Goal: Task Accomplishment & Management: Complete application form

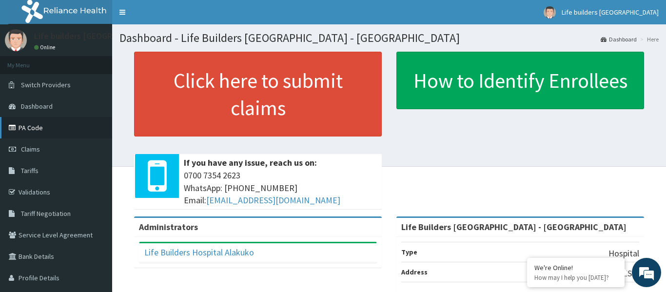
click at [30, 127] on link "PA Code" at bounding box center [56, 127] width 112 height 21
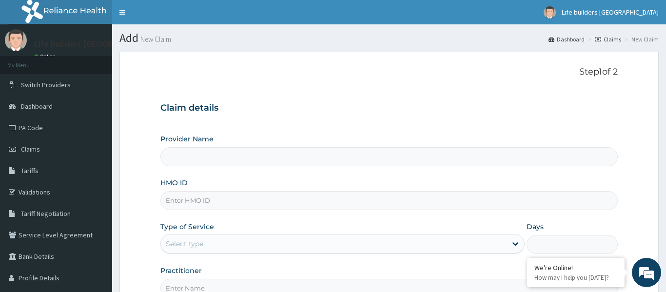
paste input "PRN/10171/B"
type input "PRN/10171/B"
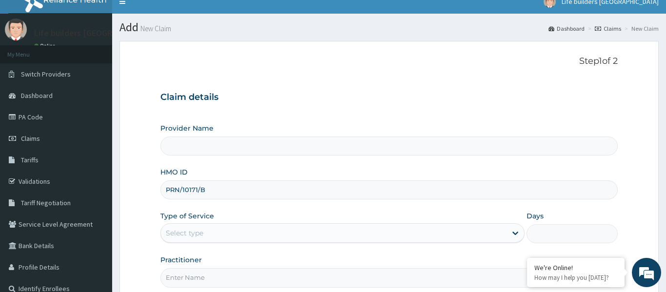
type input "Life Builders [GEOGRAPHIC_DATA] - [GEOGRAPHIC_DATA]"
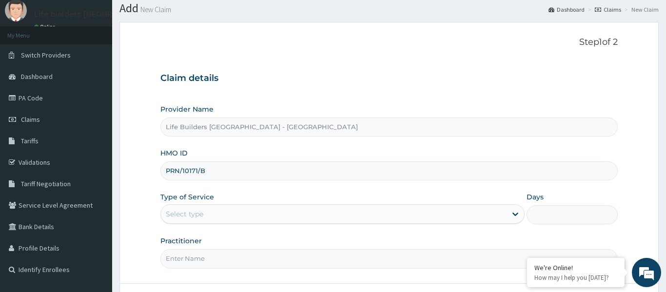
scroll to position [36, 0]
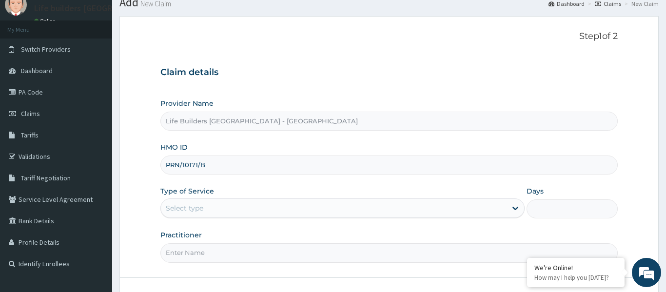
type input "PRN/10171/B"
click at [213, 208] on div "Select type" at bounding box center [334, 208] width 346 height 16
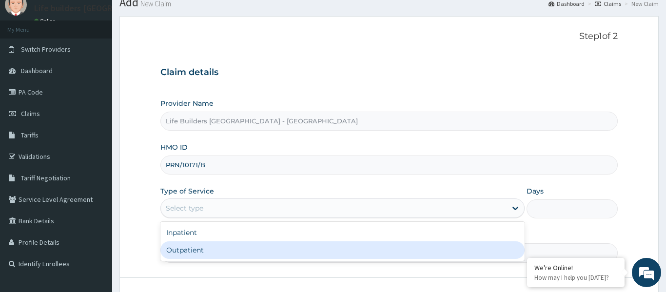
click at [195, 247] on div "Outpatient" at bounding box center [342, 250] width 365 height 18
type input "1"
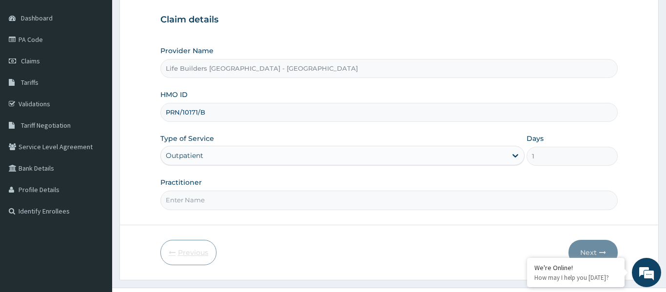
scroll to position [109, 0]
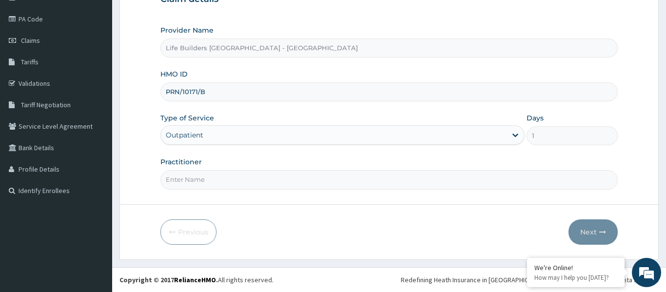
click at [200, 181] on input "Practitioner" at bounding box center [388, 179] width 457 height 19
type input "[PERSON_NAME]"
click at [589, 234] on button "Next" at bounding box center [592, 231] width 49 height 25
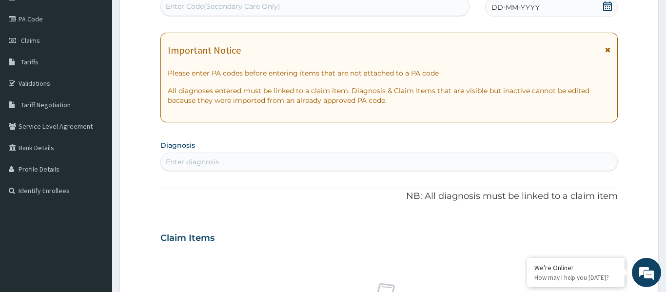
click at [608, 48] on icon at bounding box center [607, 49] width 5 height 7
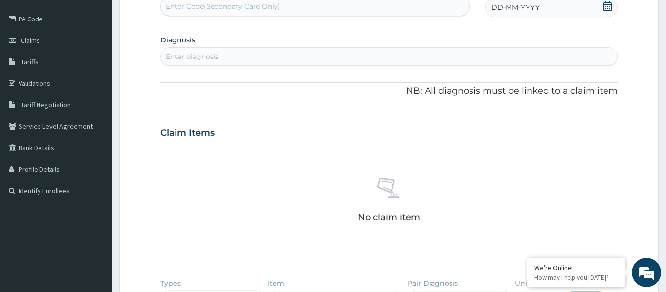
click at [607, 10] on icon at bounding box center [608, 6] width 10 height 10
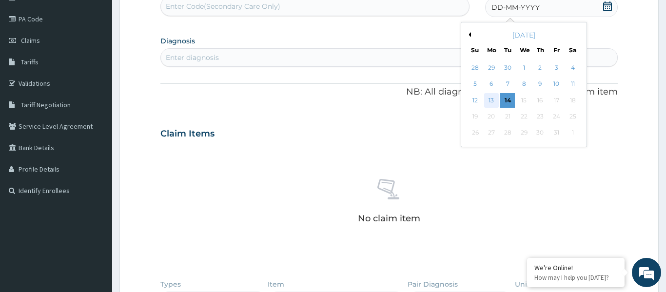
click at [492, 103] on div "13" at bounding box center [491, 100] width 15 height 15
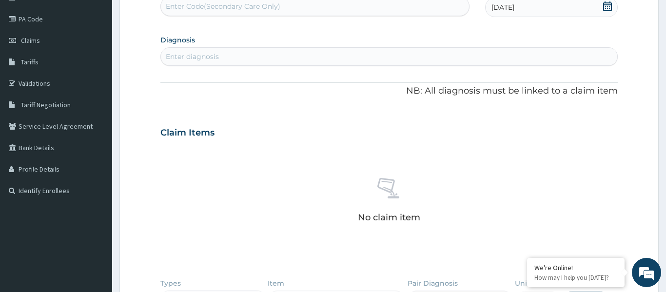
click at [234, 57] on div "Enter diagnosis" at bounding box center [389, 57] width 456 height 16
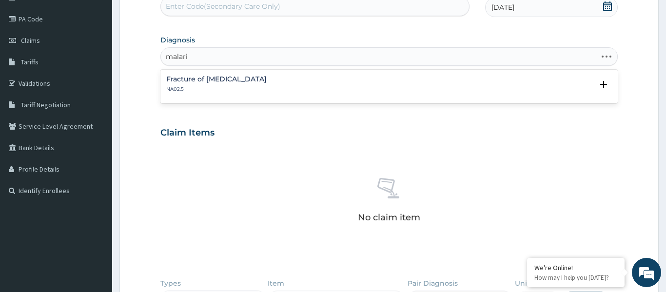
type input "[MEDICAL_DATA]"
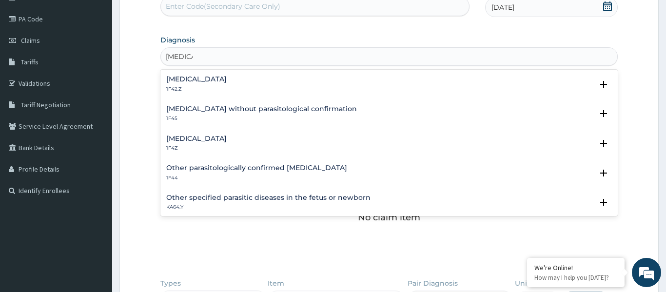
click at [195, 140] on h4 "[MEDICAL_DATA]" at bounding box center [196, 138] width 60 height 7
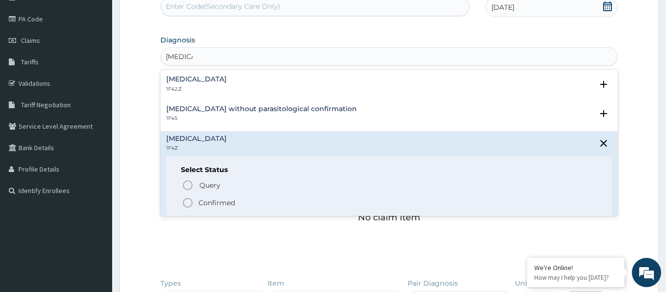
click at [185, 207] on icon "status option filled" at bounding box center [188, 203] width 12 height 12
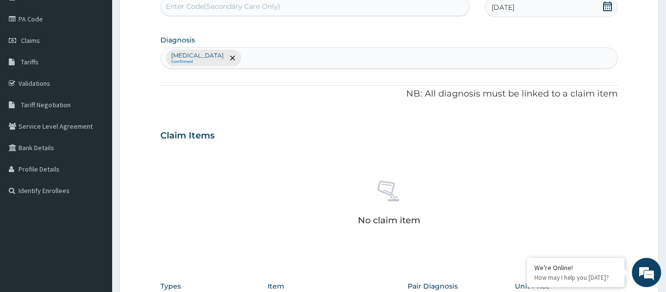
click at [269, 59] on div "[MEDICAL_DATA] Confirmed" at bounding box center [389, 58] width 456 height 20
type input "uti"
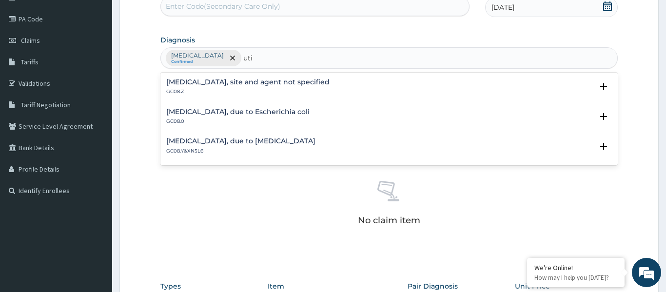
click at [250, 110] on h4 "[MEDICAL_DATA], due to Escherichia coli" at bounding box center [237, 111] width 143 height 7
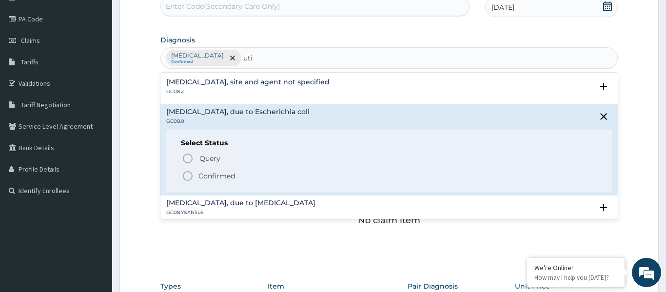
click at [187, 178] on icon "status option filled" at bounding box center [188, 176] width 12 height 12
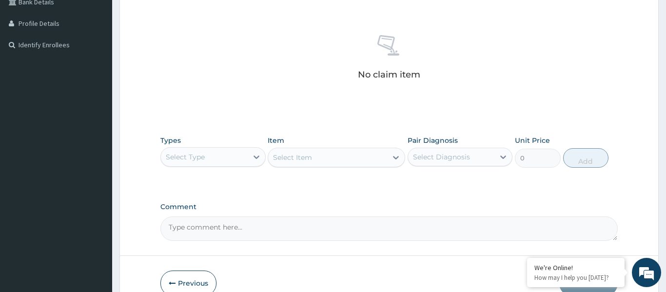
scroll to position [306, 0]
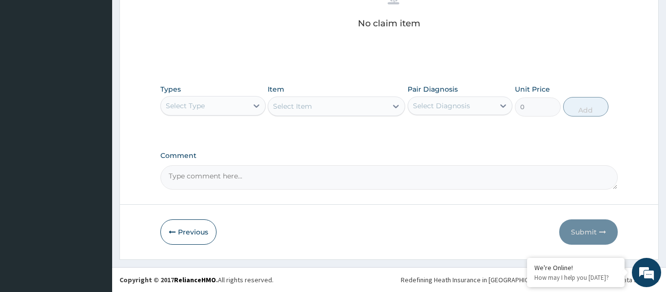
click at [205, 112] on div "Select Type" at bounding box center [204, 106] width 87 height 16
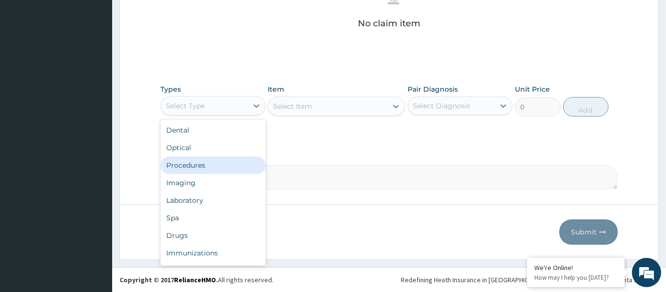
click at [192, 166] on div "Procedures" at bounding box center [212, 165] width 105 height 18
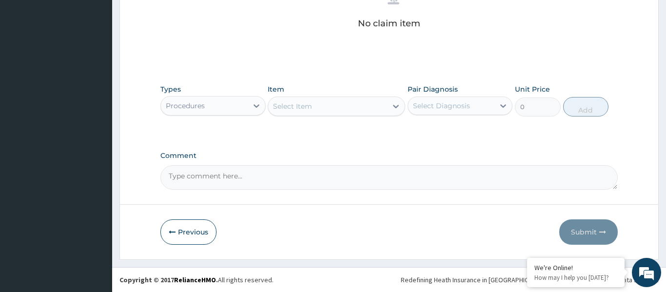
click at [324, 113] on div "Select Item" at bounding box center [327, 106] width 119 height 16
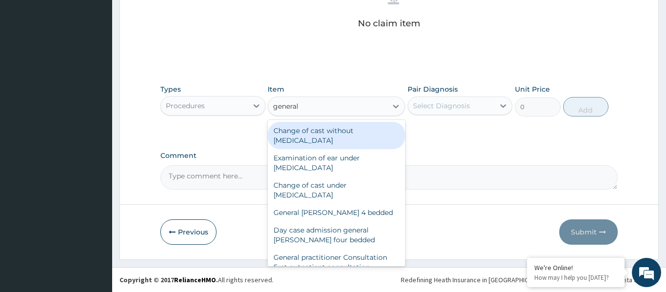
type input "general p"
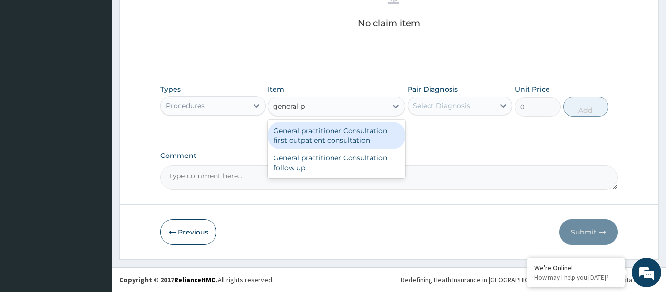
click at [363, 138] on div "General practitioner Consultation first outpatient consultation" at bounding box center [336, 135] width 137 height 27
type input "3000"
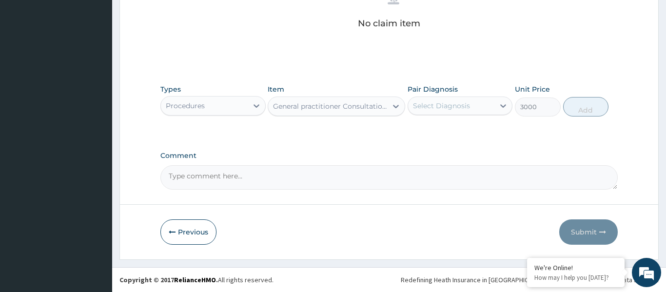
click at [471, 99] on div "Select Diagnosis" at bounding box center [451, 106] width 87 height 16
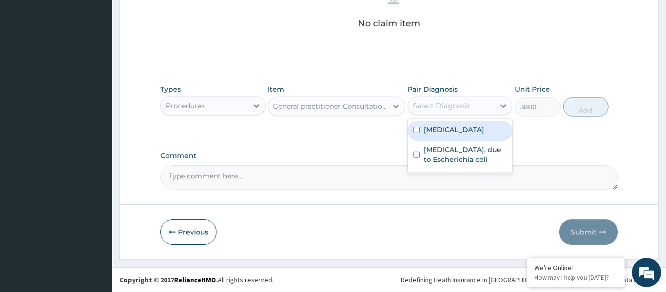
click at [466, 132] on label "[MEDICAL_DATA]" at bounding box center [454, 130] width 60 height 10
checkbox input "true"
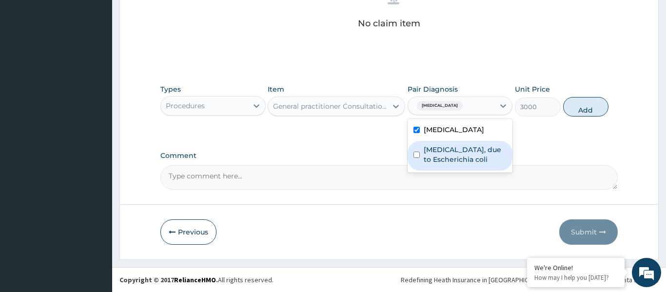
click at [471, 155] on label "[MEDICAL_DATA], due to Escherichia coli" at bounding box center [465, 155] width 83 height 20
checkbox input "true"
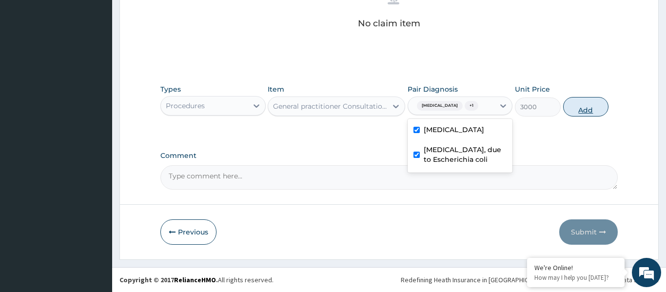
click at [586, 109] on button "Add" at bounding box center [586, 107] width 46 height 20
type input "0"
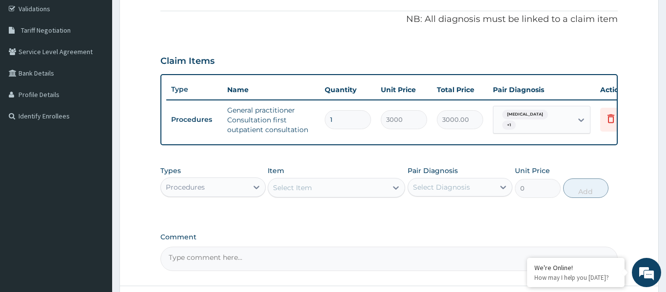
scroll to position [169, 0]
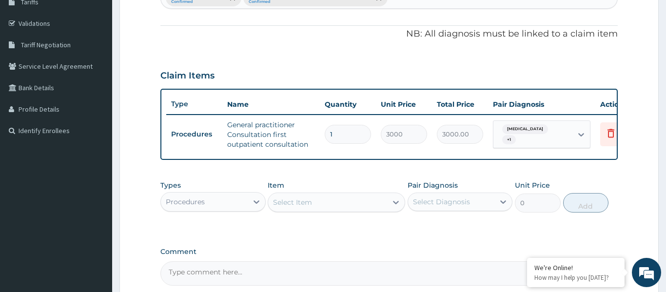
type input "2"
type input "6000.00"
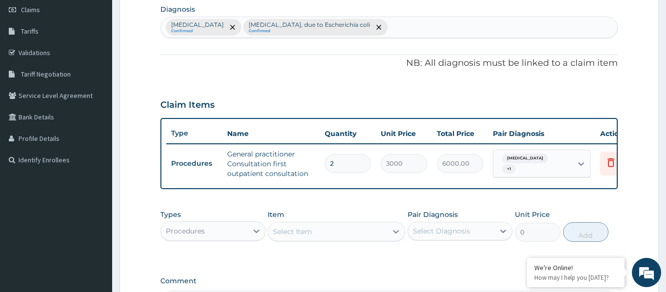
scroll to position [137, 0]
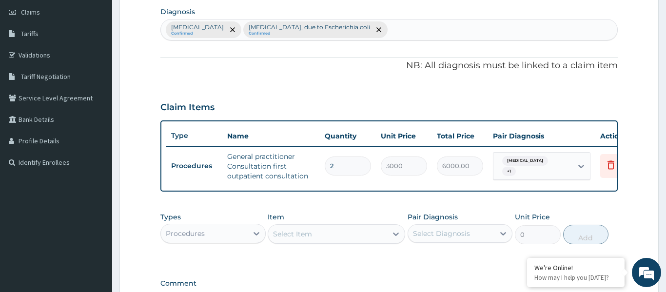
type input "2"
click at [482, 28] on div "[MEDICAL_DATA] Confirmed [MEDICAL_DATA], due to Escherichia coli Confirmed" at bounding box center [389, 30] width 456 height 20
type input "s"
type input "fever"
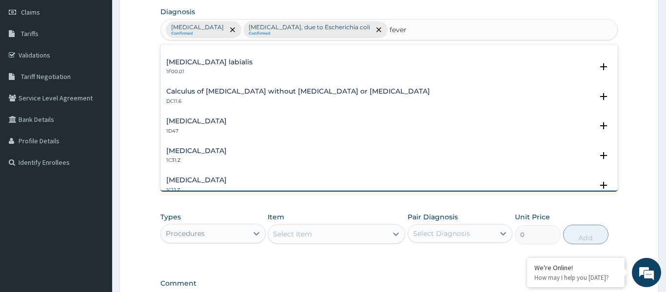
scroll to position [253, 0]
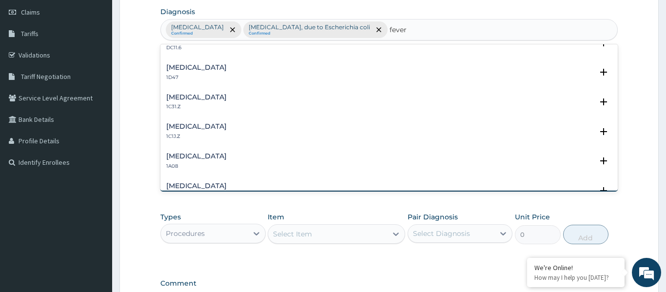
click at [196, 155] on h4 "[MEDICAL_DATA]" at bounding box center [196, 156] width 60 height 7
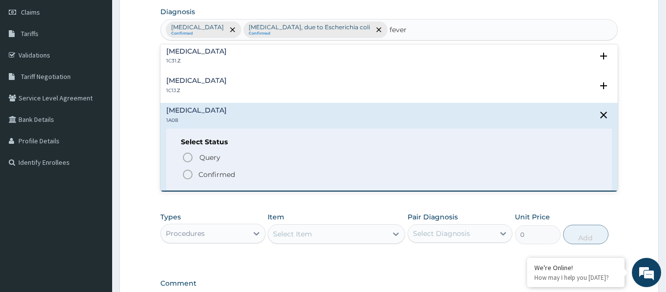
scroll to position [338, 0]
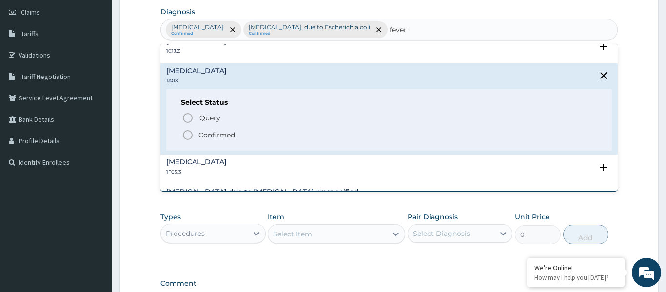
click at [186, 137] on icon "status option filled" at bounding box center [188, 135] width 12 height 12
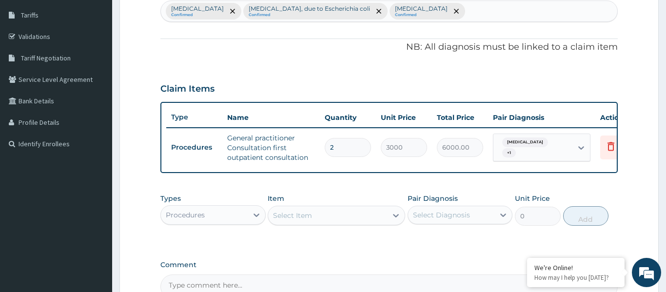
scroll to position [160, 0]
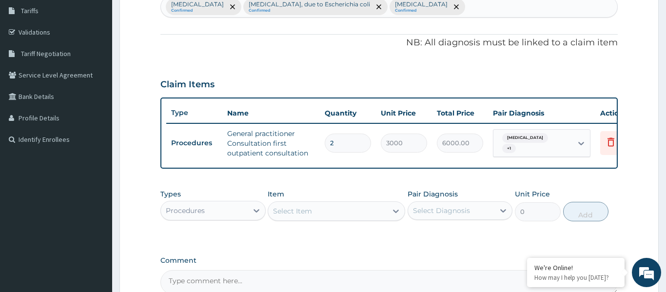
click at [325, 211] on div "Select Item" at bounding box center [327, 211] width 119 height 16
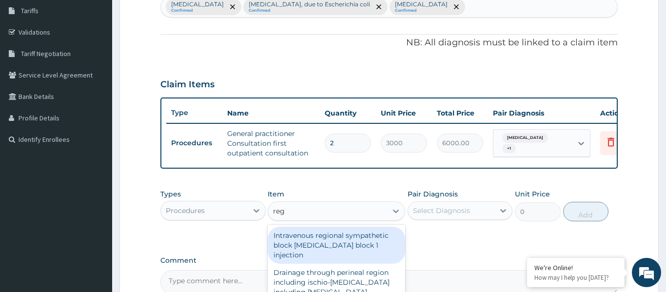
type input "regi"
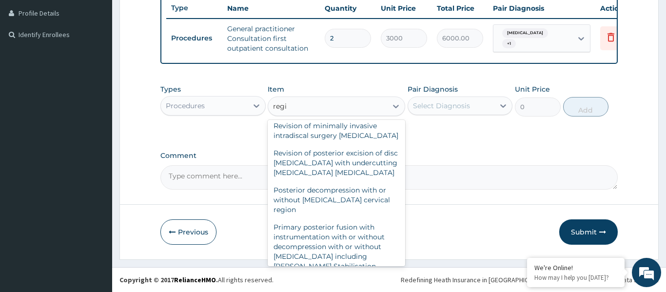
scroll to position [573, 0]
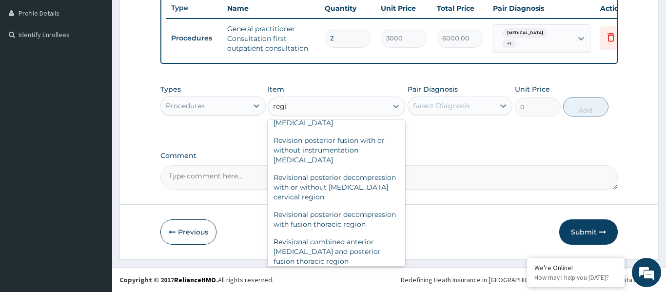
click at [313, 288] on div "Registration Card Fee" at bounding box center [336, 297] width 137 height 18
type input "2000"
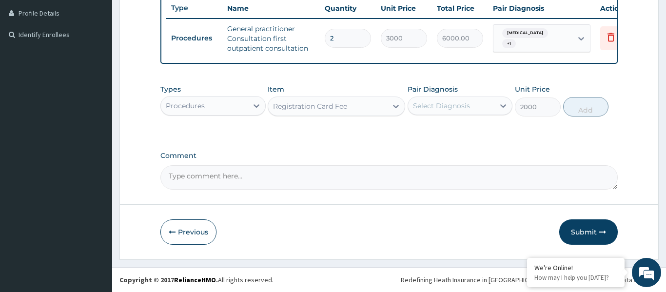
click at [439, 109] on div "Select Diagnosis" at bounding box center [441, 106] width 57 height 10
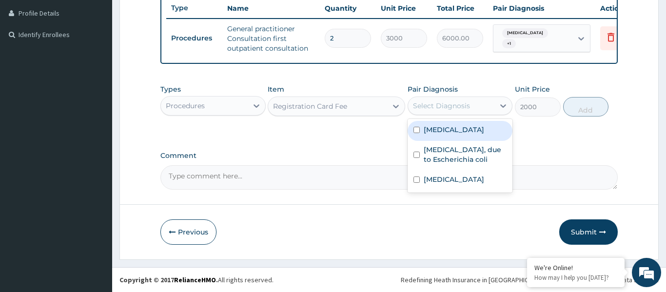
click at [449, 130] on label "[MEDICAL_DATA]" at bounding box center [454, 130] width 60 height 10
checkbox input "true"
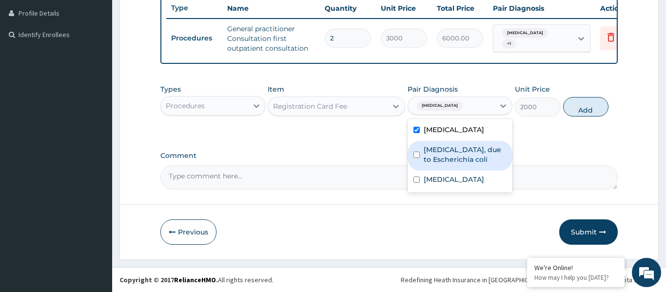
drag, startPoint x: 449, startPoint y: 156, endPoint x: 449, endPoint y: 166, distance: 9.8
click at [449, 156] on label "[MEDICAL_DATA], due to Escherichia coli" at bounding box center [465, 155] width 83 height 20
checkbox input "true"
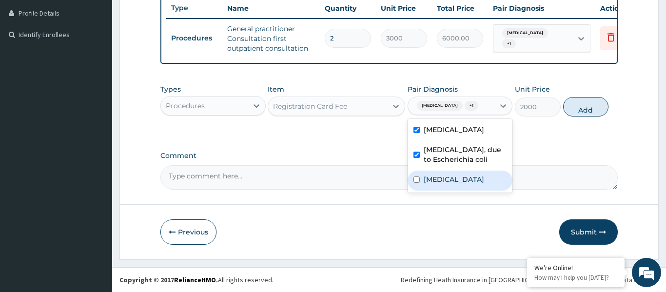
click at [451, 184] on label "[MEDICAL_DATA]" at bounding box center [454, 180] width 60 height 10
checkbox input "true"
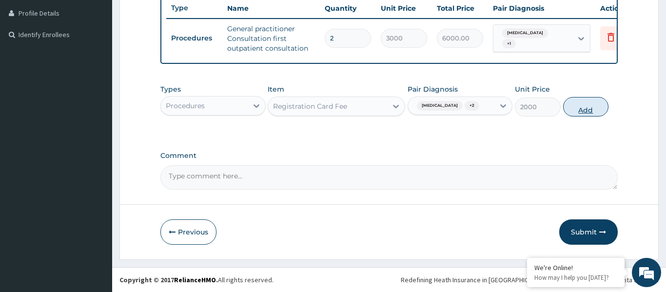
click at [583, 108] on button "Add" at bounding box center [586, 107] width 46 height 20
type input "0"
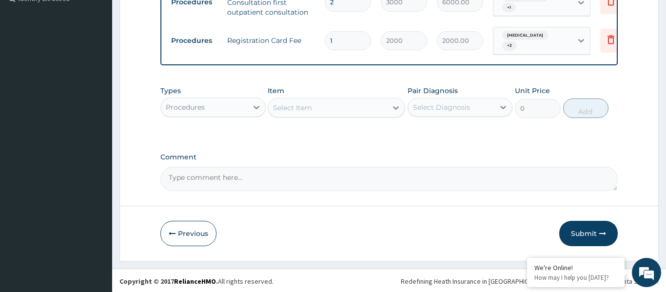
scroll to position [302, 0]
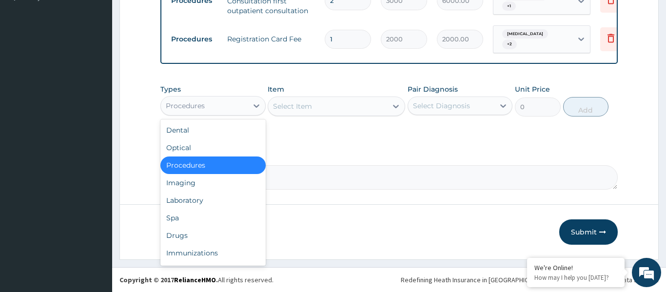
click at [214, 108] on div "Procedures" at bounding box center [204, 106] width 87 height 16
click at [197, 197] on div "Laboratory" at bounding box center [212, 201] width 105 height 18
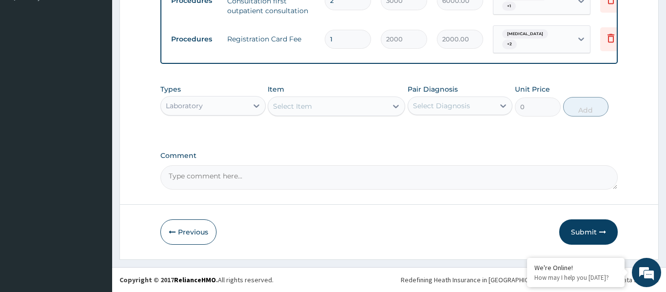
click at [311, 109] on div "Select Item" at bounding box center [292, 106] width 39 height 10
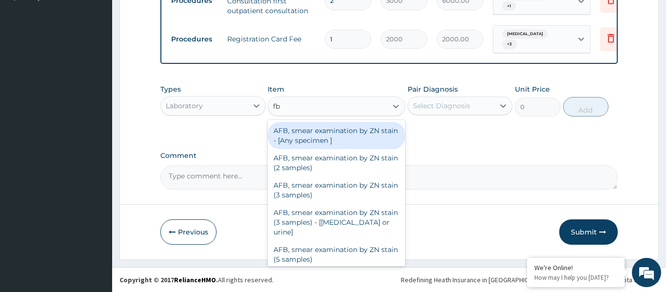
type input "fbc"
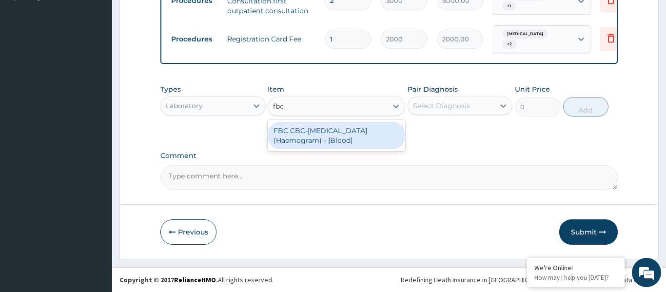
click at [298, 138] on div "FBC CBC-[MEDICAL_DATA] (Haemogram) - [Blood]" at bounding box center [336, 135] width 137 height 27
type input "3000"
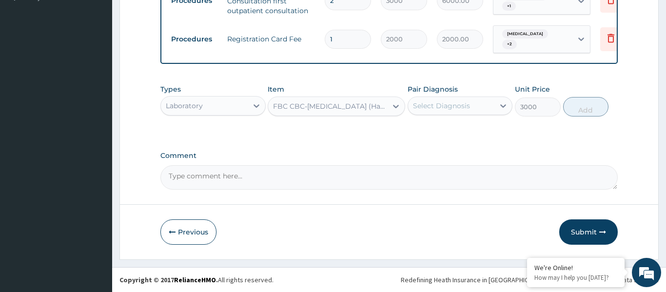
click at [469, 102] on div "Select Diagnosis" at bounding box center [451, 106] width 87 height 16
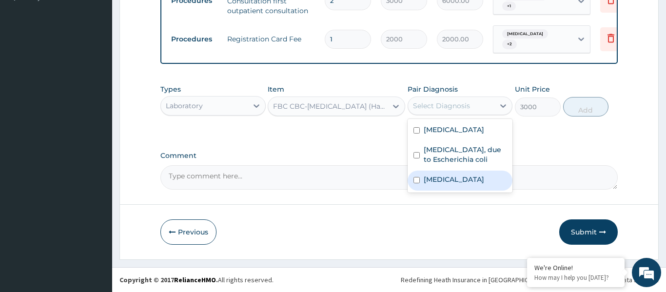
click at [462, 184] on label "[MEDICAL_DATA]" at bounding box center [454, 180] width 60 height 10
checkbox input "true"
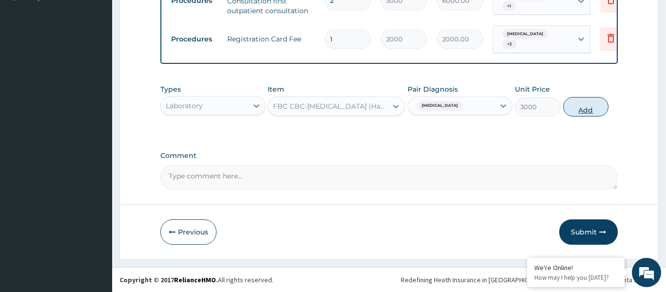
click at [582, 111] on button "Add" at bounding box center [586, 107] width 46 height 20
type input "0"
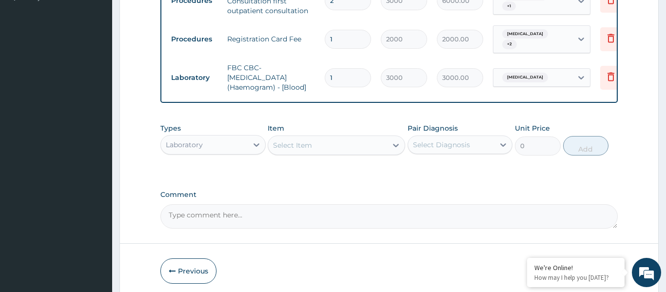
click at [313, 148] on div "Select Item" at bounding box center [327, 145] width 119 height 16
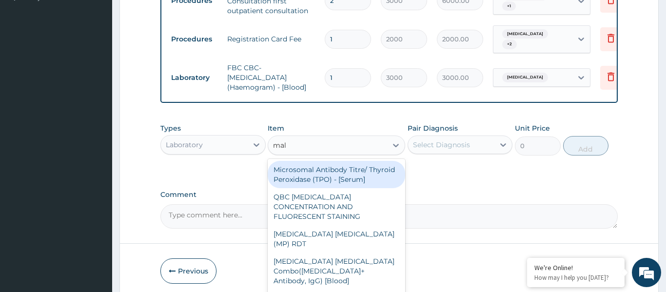
type input "mala"
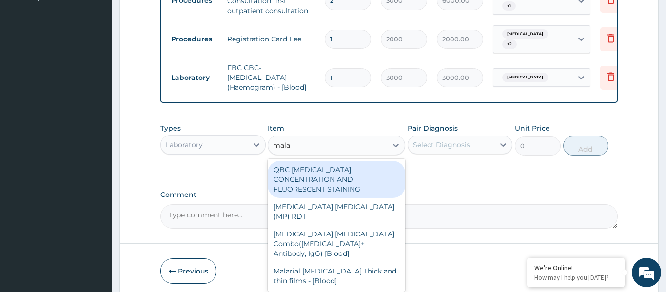
click at [327, 178] on div "QBC [MEDICAL_DATA] CONCENTRATION AND FLUORESCENT STAINING" at bounding box center [336, 179] width 137 height 37
type input "2000"
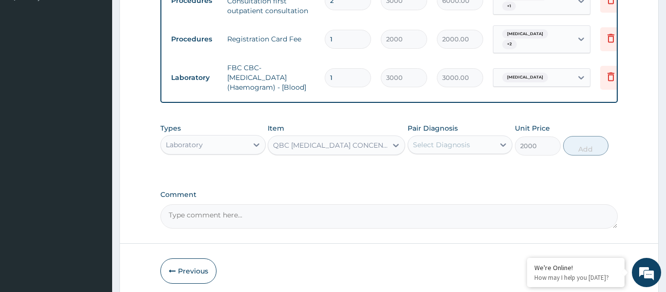
click at [443, 143] on div "Select Diagnosis" at bounding box center [441, 145] width 57 height 10
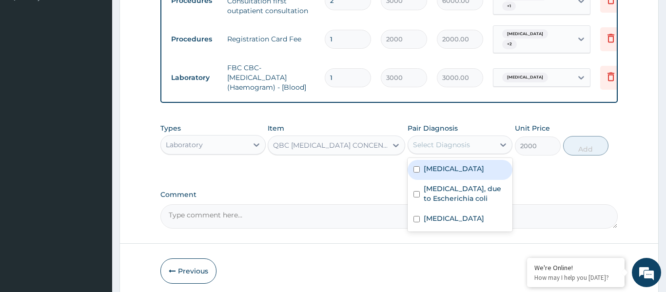
click at [448, 171] on label "[MEDICAL_DATA]" at bounding box center [454, 169] width 60 height 10
checkbox input "true"
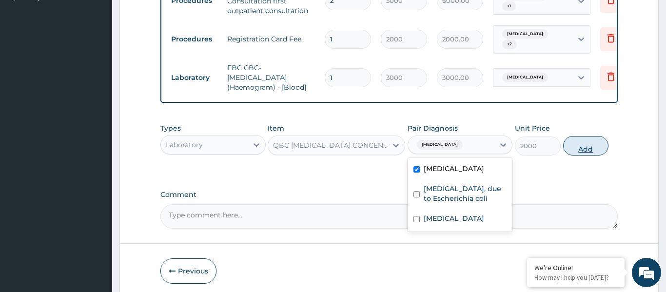
click at [599, 149] on button "Add" at bounding box center [586, 146] width 46 height 20
type input "0"
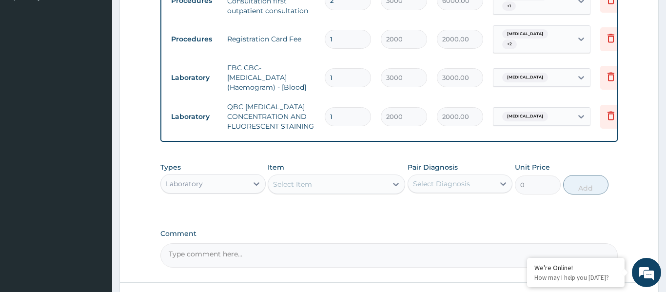
click at [335, 191] on div "Select Item" at bounding box center [327, 184] width 119 height 16
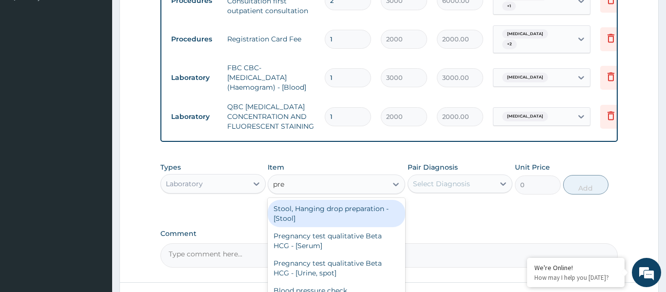
type input "preg"
click at [337, 214] on div "Pregnancy test qualitative Beta HCG - [Serum]" at bounding box center [336, 213] width 137 height 27
type input "1200"
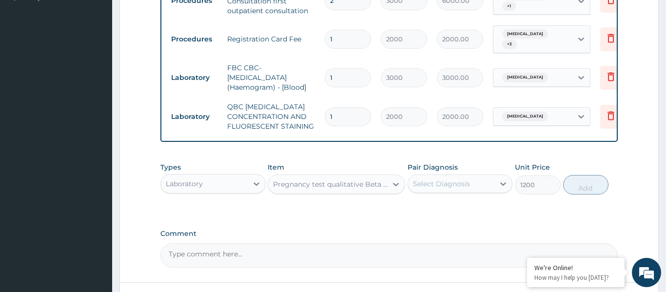
click at [440, 185] on div "Select Diagnosis" at bounding box center [441, 184] width 57 height 10
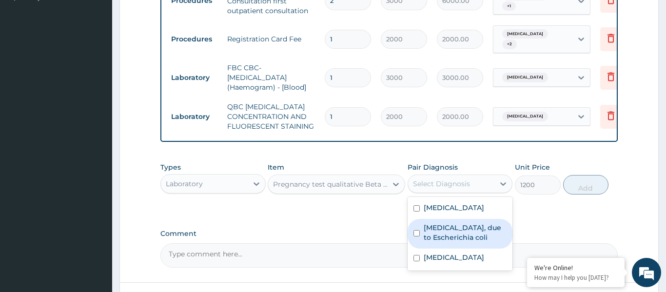
drag, startPoint x: 446, startPoint y: 240, endPoint x: 456, endPoint y: 231, distance: 13.5
click at [446, 238] on label "[MEDICAL_DATA], due to Escherichia coli" at bounding box center [465, 233] width 83 height 20
checkbox input "true"
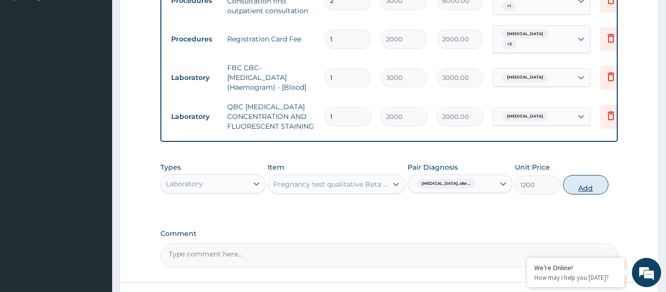
click at [572, 187] on button "Add" at bounding box center [586, 185] width 46 height 20
type input "0"
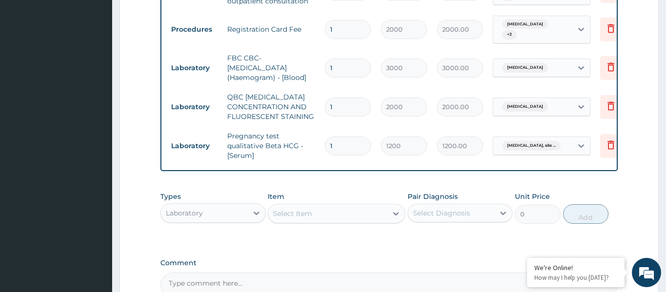
scroll to position [419, 0]
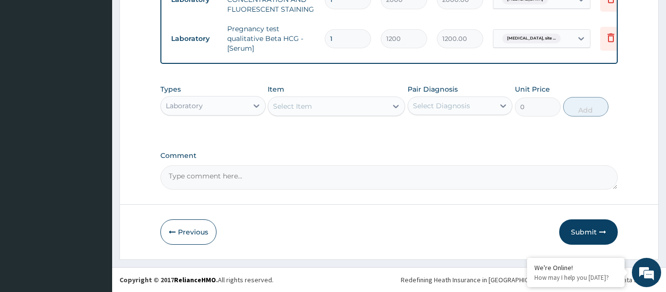
click at [223, 114] on div "Laboratory" at bounding box center [212, 106] width 105 height 20
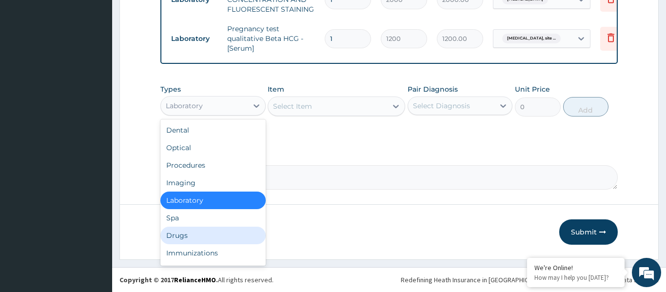
click at [197, 236] on div "Drugs" at bounding box center [212, 236] width 105 height 18
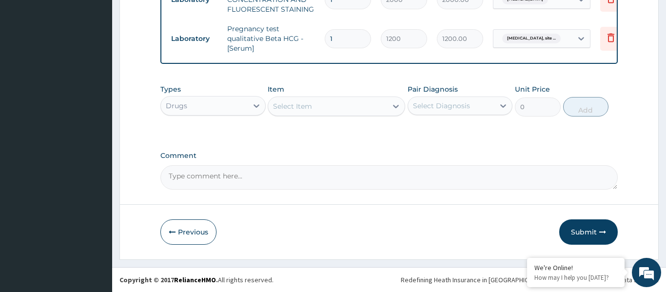
click at [333, 106] on div "Select Item" at bounding box center [327, 106] width 119 height 16
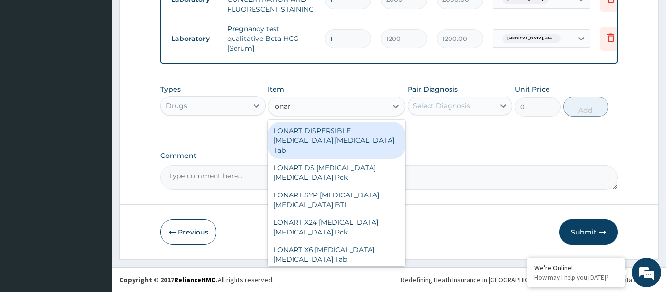
type input "lonart"
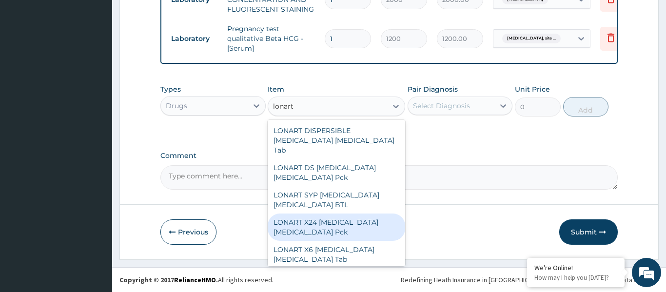
click at [339, 215] on div "LONART X24 [MEDICAL_DATA] [MEDICAL_DATA] Pck" at bounding box center [336, 227] width 137 height 27
type input "732"
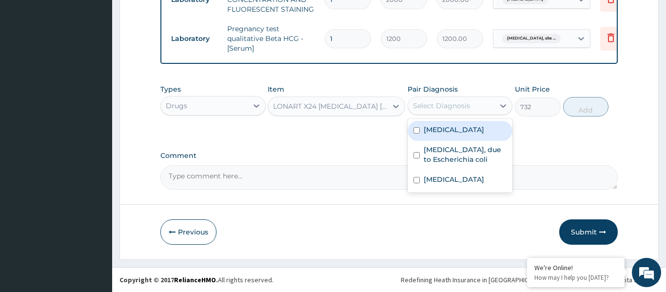
click at [433, 103] on div "Select Diagnosis" at bounding box center [441, 106] width 57 height 10
click at [449, 129] on label "[MEDICAL_DATA]" at bounding box center [454, 130] width 60 height 10
checkbox input "true"
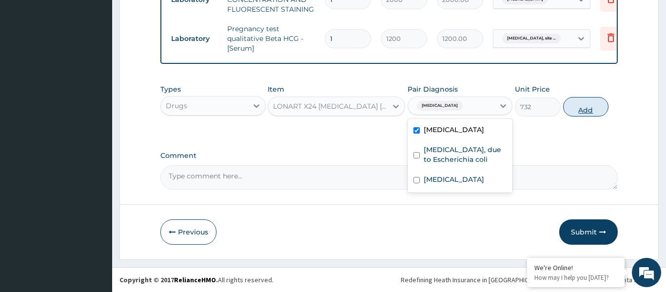
click at [581, 111] on button "Add" at bounding box center [586, 107] width 46 height 20
type input "0"
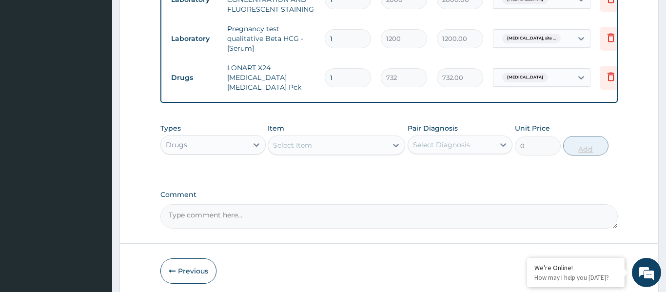
type input "0.00"
type input "6"
type input "4392.00"
type input "6"
click at [313, 140] on div "Select Item" at bounding box center [327, 145] width 119 height 16
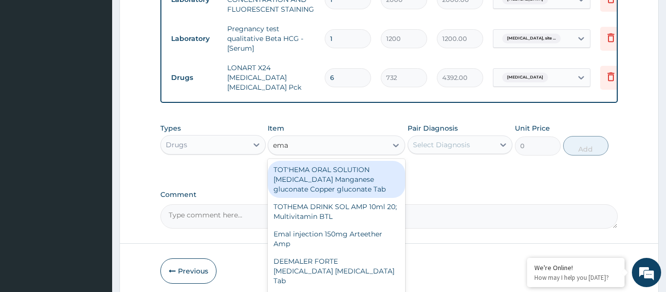
type input "emal"
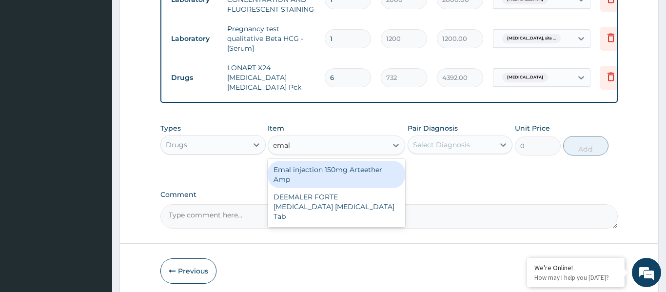
click at [344, 177] on div "Emal injection 150mg Arteether Amp" at bounding box center [336, 174] width 137 height 27
type input "876"
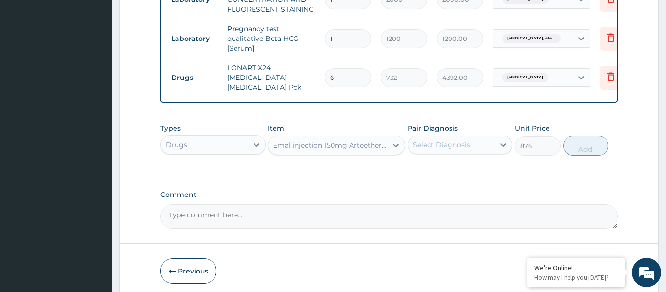
click at [468, 141] on div "Select Diagnosis" at bounding box center [441, 145] width 57 height 10
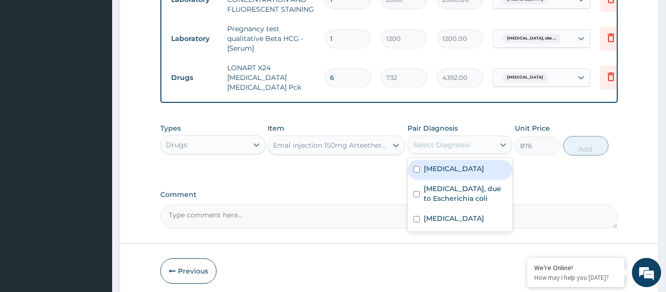
click at [461, 168] on label "[MEDICAL_DATA]" at bounding box center [454, 169] width 60 height 10
checkbox input "true"
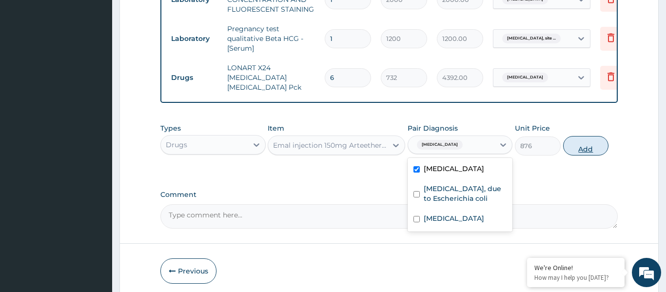
click at [586, 141] on button "Add" at bounding box center [586, 146] width 46 height 20
type input "0"
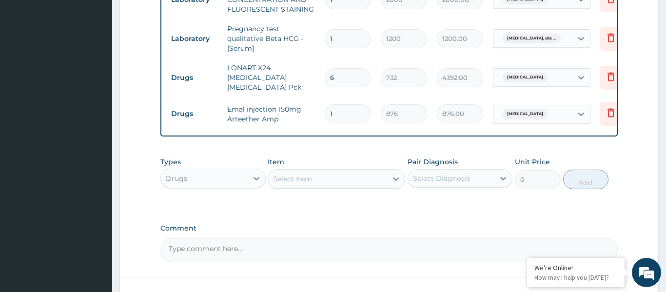
type input "0.00"
type input "3"
type input "2628.00"
type input "3"
click at [317, 177] on div "Select Item" at bounding box center [327, 179] width 119 height 16
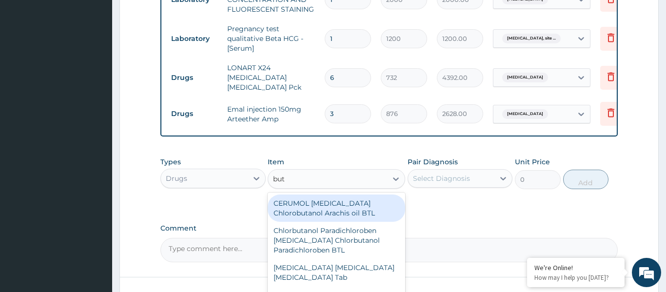
type input "bute"
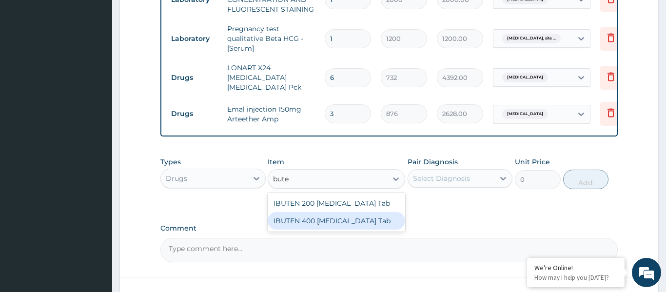
click at [329, 216] on div "IBUTEN 400 [MEDICAL_DATA] Tab" at bounding box center [336, 221] width 137 height 18
type input "66"
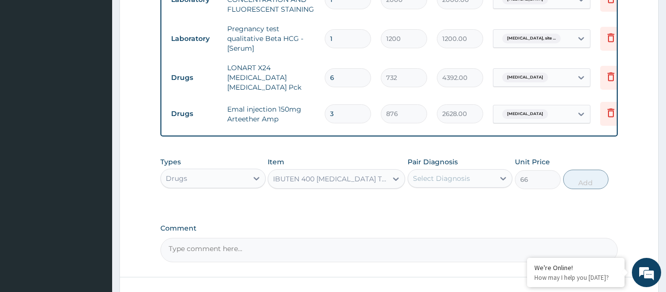
click at [458, 174] on div "Select Diagnosis" at bounding box center [441, 179] width 57 height 10
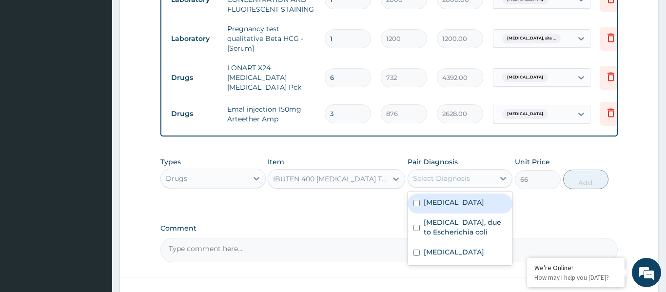
click at [469, 201] on label "[MEDICAL_DATA]" at bounding box center [454, 202] width 60 height 10
checkbox input "true"
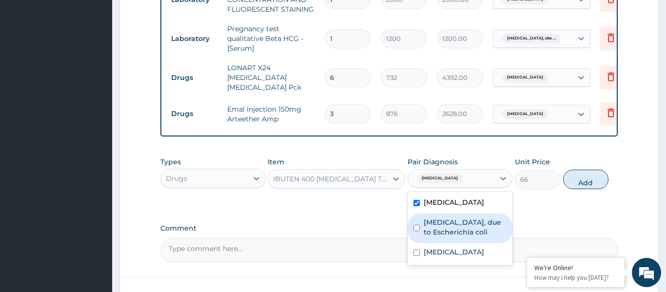
click at [467, 223] on label "[MEDICAL_DATA], due to Escherichia coli" at bounding box center [465, 227] width 83 height 20
checkbox input "true"
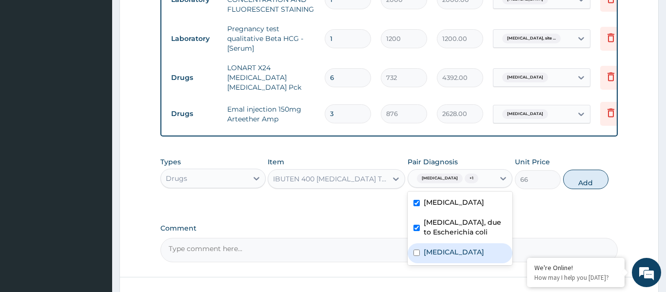
click at [466, 257] on label "[MEDICAL_DATA]" at bounding box center [454, 252] width 60 height 10
checkbox input "true"
click at [580, 170] on button "Add" at bounding box center [586, 180] width 46 height 20
type input "0"
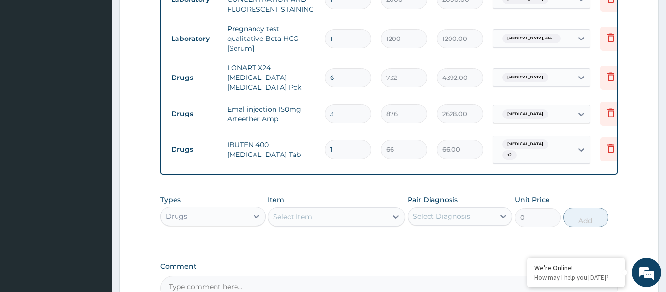
click at [304, 212] on div "Select Item" at bounding box center [292, 217] width 39 height 10
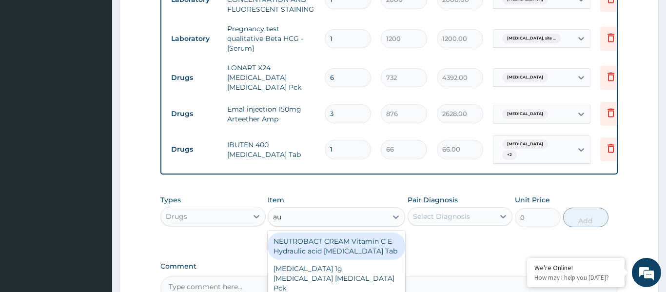
type input "aug"
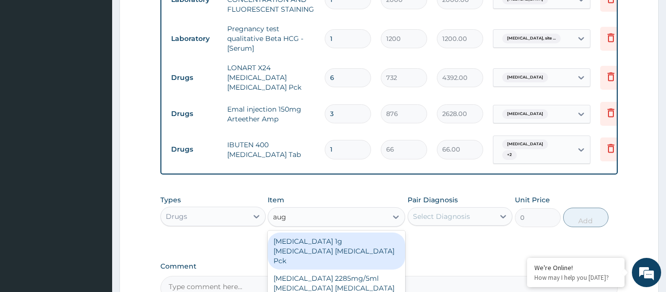
click at [311, 242] on div "[MEDICAL_DATA] 1g [MEDICAL_DATA] [MEDICAL_DATA] Pck" at bounding box center [336, 251] width 137 height 37
type input "7200"
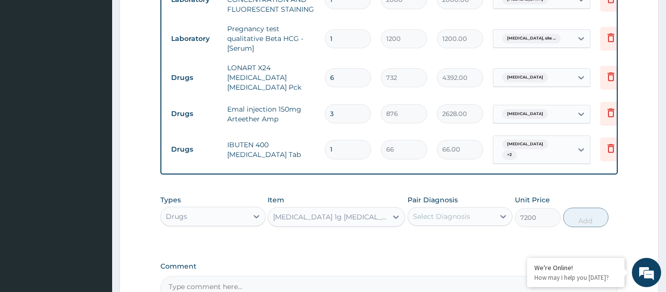
click at [452, 212] on div "Select Diagnosis" at bounding box center [441, 217] width 57 height 10
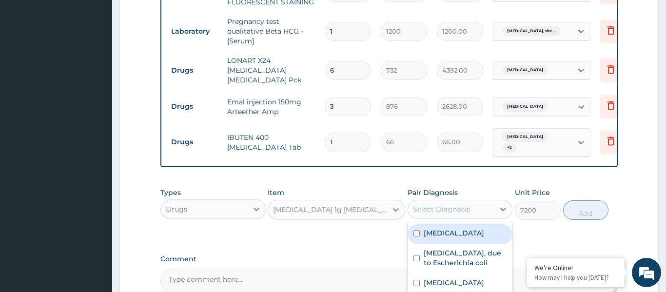
scroll to position [429, 0]
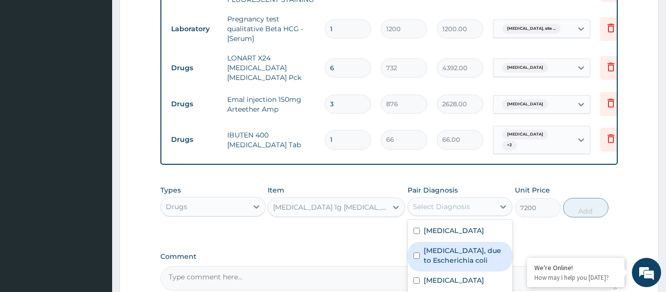
click at [457, 252] on label "[MEDICAL_DATA], due to Escherichia coli" at bounding box center [465, 256] width 83 height 20
checkbox input "true"
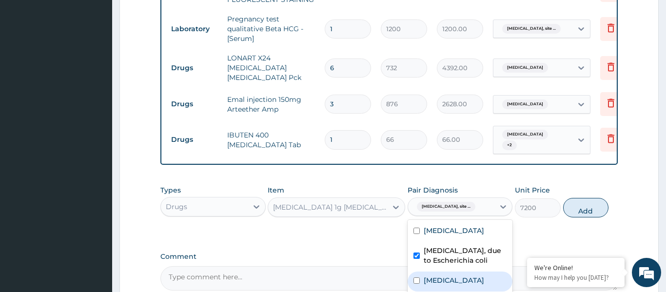
click at [456, 285] on label "[MEDICAL_DATA]" at bounding box center [454, 280] width 60 height 10
checkbox input "true"
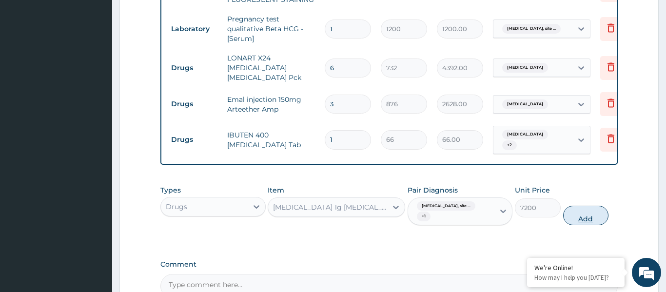
click at [573, 217] on button "Add" at bounding box center [586, 216] width 46 height 20
type input "0"
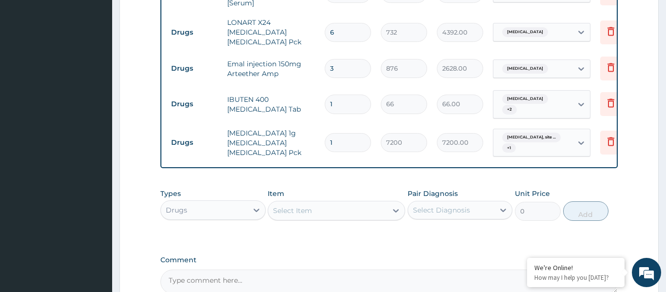
scroll to position [499, 0]
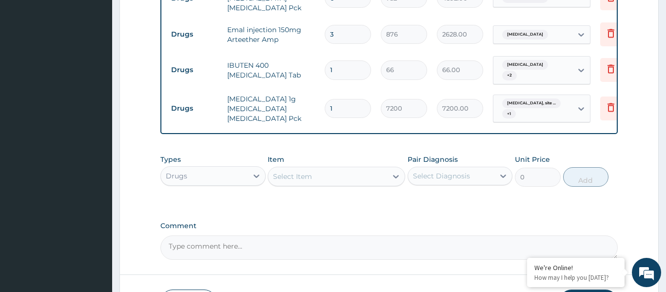
click at [183, 171] on div "Drugs" at bounding box center [176, 176] width 21 height 10
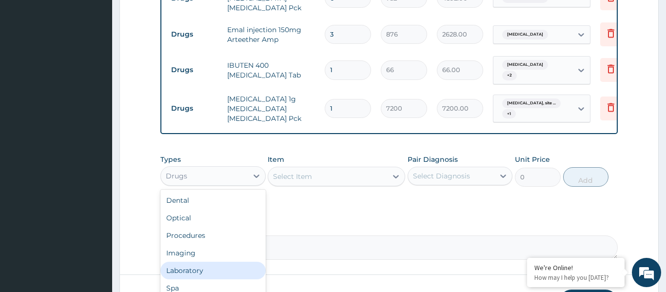
click at [193, 264] on div "Laboratory" at bounding box center [212, 271] width 105 height 18
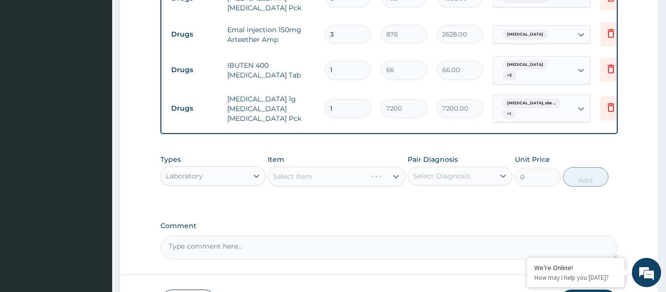
click at [325, 171] on div "Select Item" at bounding box center [336, 177] width 137 height 20
click at [324, 171] on div "Select Item" at bounding box center [327, 177] width 119 height 16
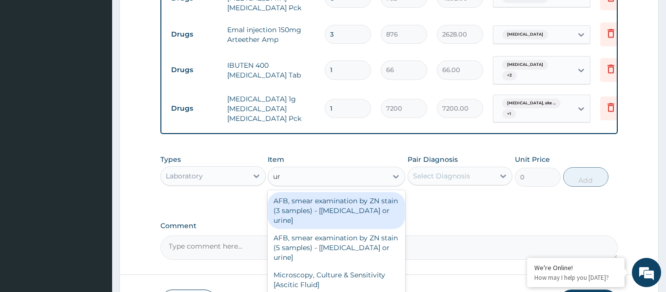
type input "uri"
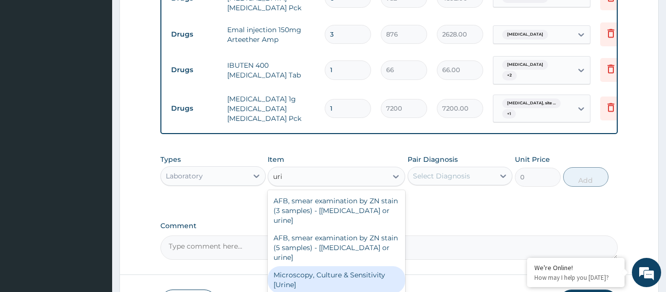
click at [348, 266] on div "Microscopy, Culture & Sensitivity [Urine]" at bounding box center [336, 279] width 137 height 27
type input "3500"
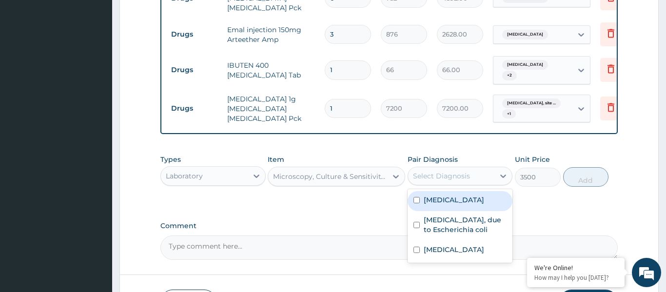
click at [440, 178] on div "Select Diagnosis" at bounding box center [451, 176] width 87 height 16
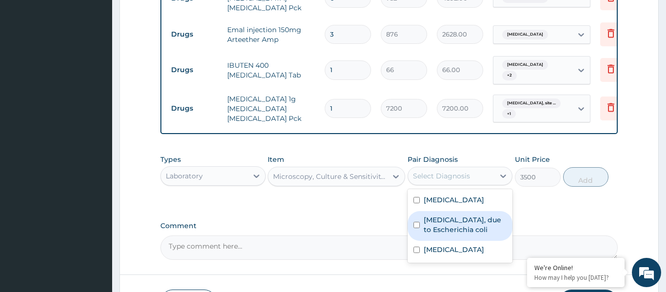
click at [448, 220] on label "[MEDICAL_DATA], due to Escherichia coli" at bounding box center [465, 225] width 83 height 20
checkbox input "true"
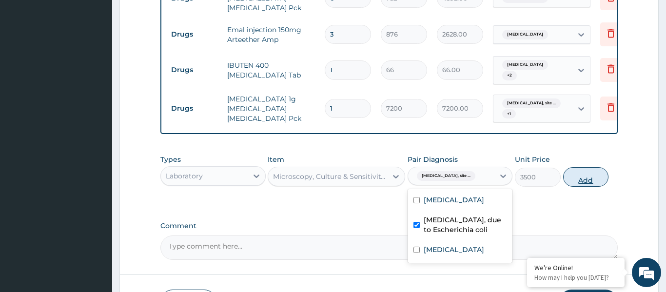
click at [572, 177] on button "Add" at bounding box center [586, 177] width 46 height 20
type input "0"
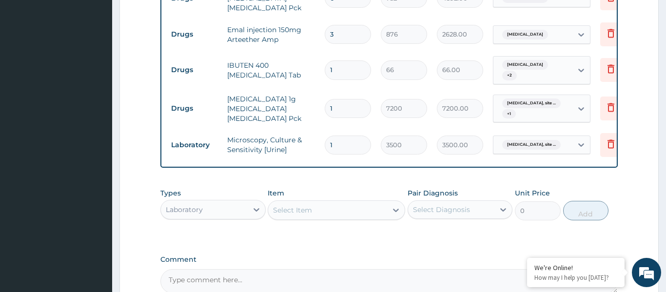
scroll to position [597, 0]
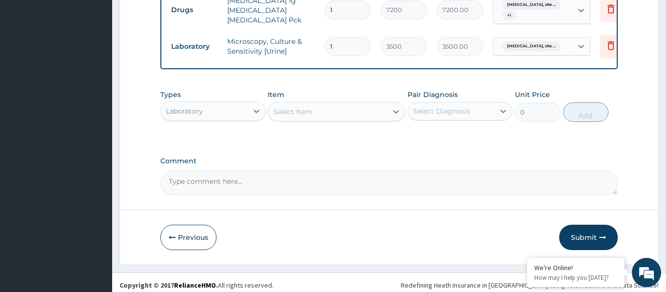
click at [209, 110] on div "Laboratory" at bounding box center [204, 111] width 87 height 16
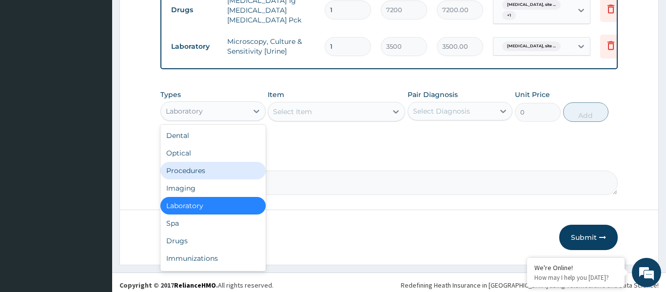
click at [194, 164] on div "Procedures" at bounding box center [212, 171] width 105 height 18
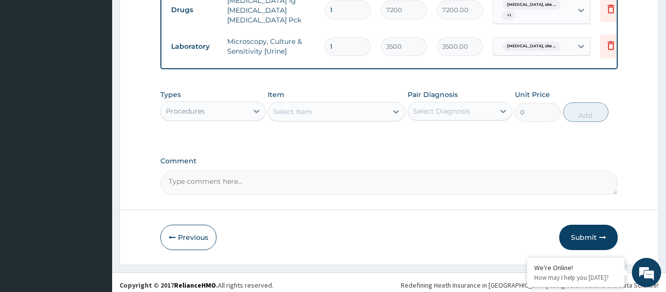
click at [329, 105] on div "Select Item" at bounding box center [327, 112] width 119 height 16
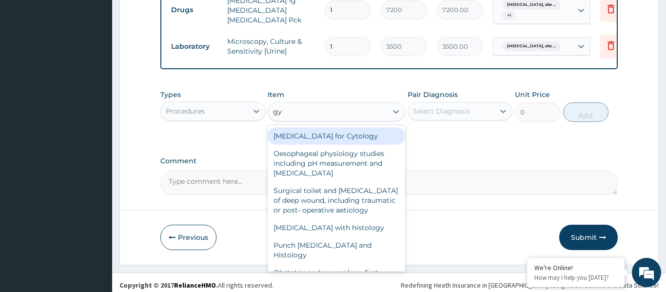
type input "gyn"
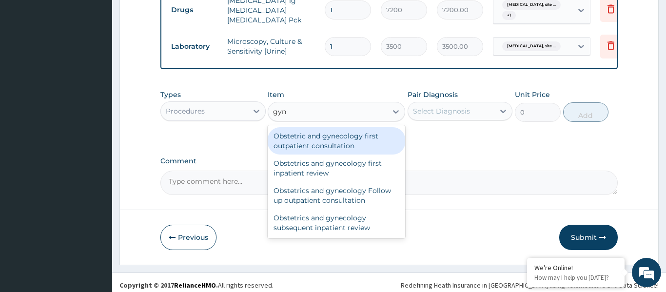
click at [324, 128] on div "Obstetric and gynecology first outpatient consultation" at bounding box center [336, 140] width 137 height 27
type input "15000"
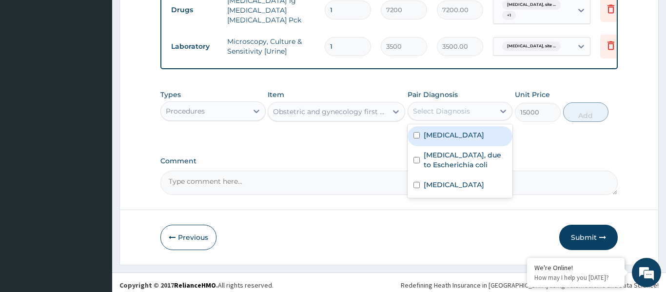
click at [427, 106] on div "Select Diagnosis" at bounding box center [441, 111] width 57 height 10
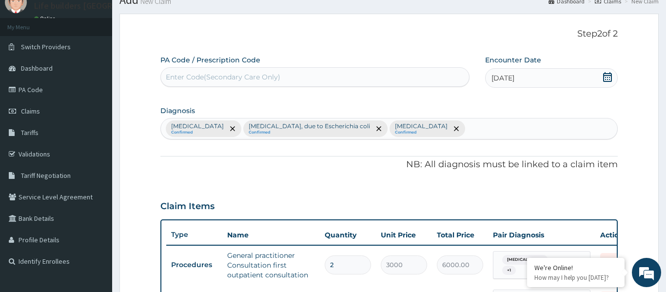
scroll to position [31, 0]
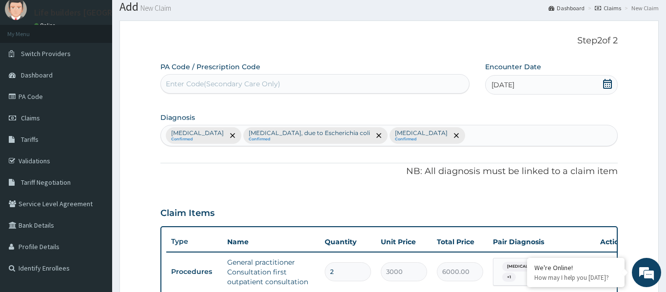
click at [551, 132] on div "[MEDICAL_DATA] Confirmed [MEDICAL_DATA], due to Escherichia coli Confirmed [MED…" at bounding box center [389, 135] width 456 height 20
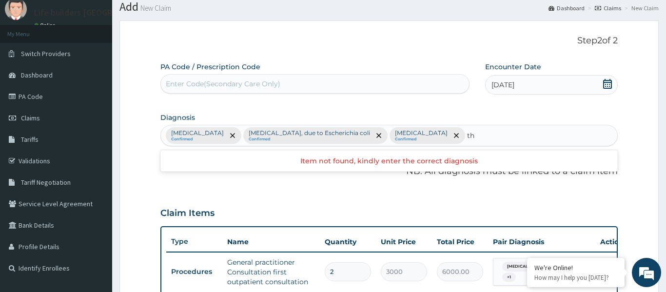
type input "t"
type input "a"
type input "abor"
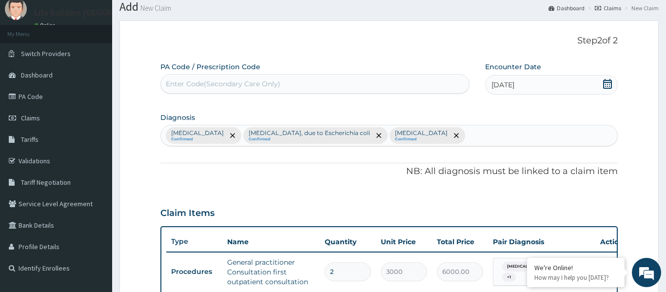
click at [295, 82] on div "Enter Code(Secondary Care Only)" at bounding box center [315, 84] width 308 height 16
click at [190, 83] on input "PA/4A596" at bounding box center [183, 84] width 34 height 10
click at [186, 81] on input "PA/4A596" at bounding box center [183, 84] width 34 height 10
click at [186, 80] on input "PA/4A596" at bounding box center [183, 84] width 34 height 10
type input "PA/4A4596"
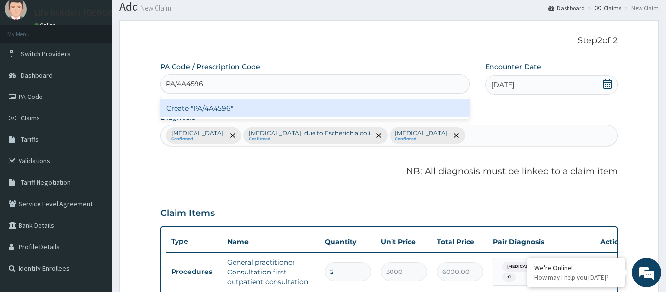
click at [215, 109] on div "Create "PA/4A4596"" at bounding box center [314, 108] width 309 height 18
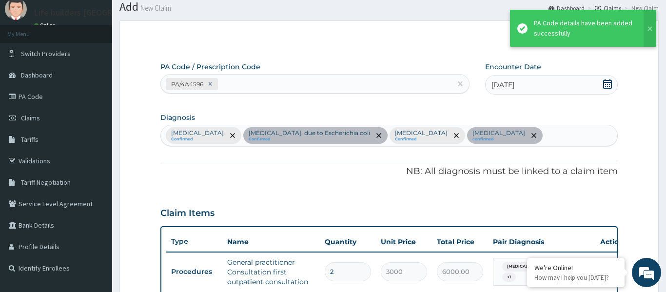
scroll to position [547, 0]
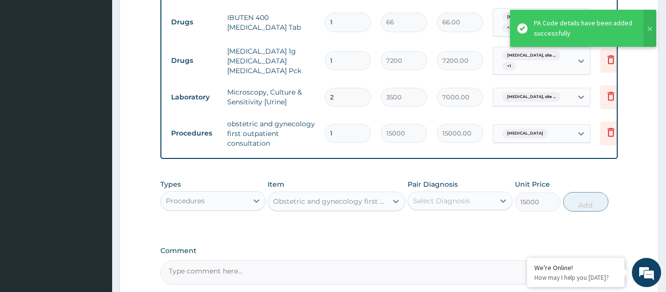
click at [346, 107] on input "2" at bounding box center [348, 97] width 46 height 19
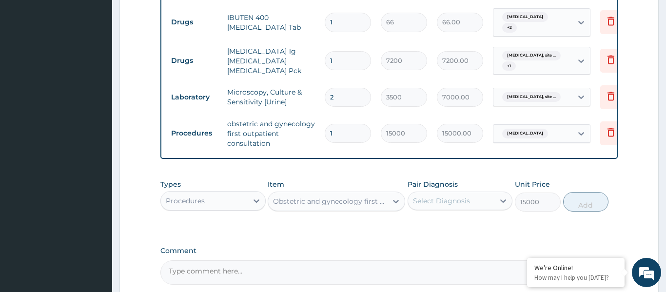
type input "0.00"
type input "1"
type input "3500.00"
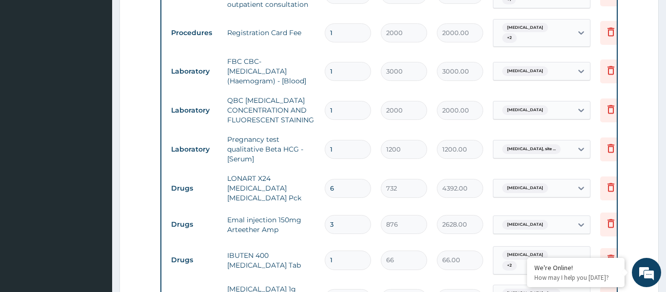
scroll to position [326, 0]
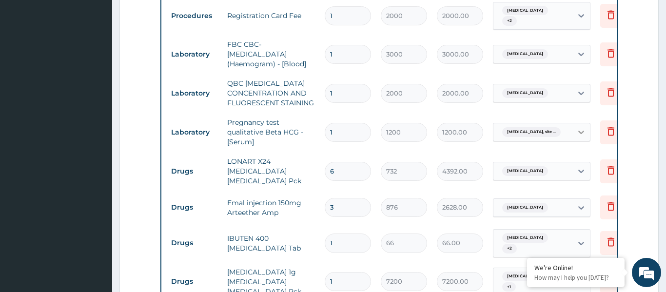
type input "1"
click at [581, 134] on icon at bounding box center [581, 132] width 6 height 3
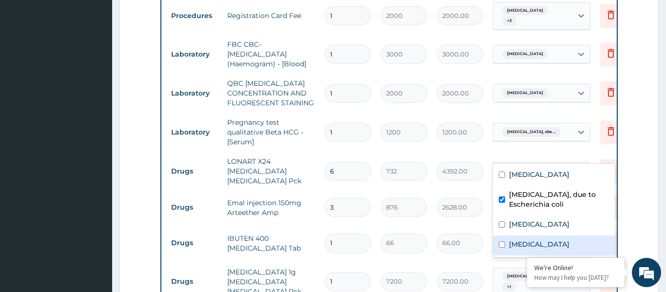
click at [503, 248] on input "checkbox" at bounding box center [502, 244] width 6 height 6
checkbox input "true"
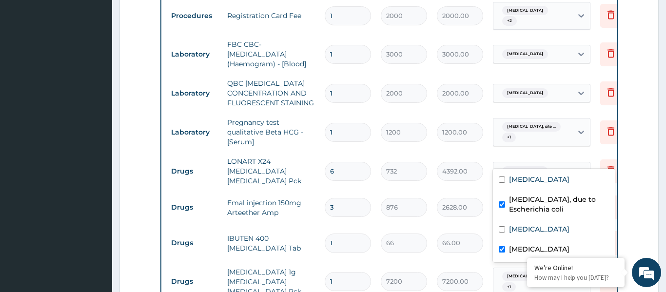
click at [504, 208] on input "checkbox" at bounding box center [502, 204] width 6 height 6
checkbox input "false"
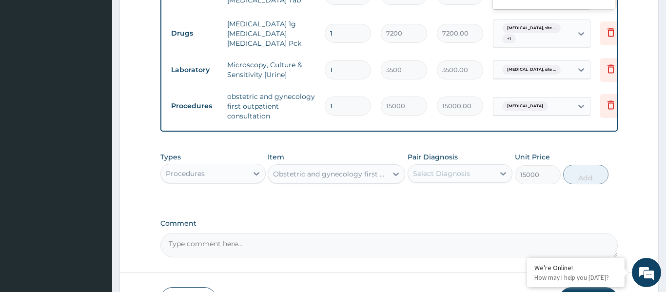
scroll to position [655, 0]
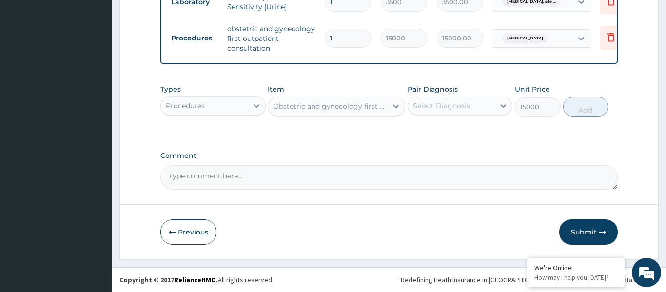
click at [582, 232] on button "Submit" at bounding box center [588, 231] width 59 height 25
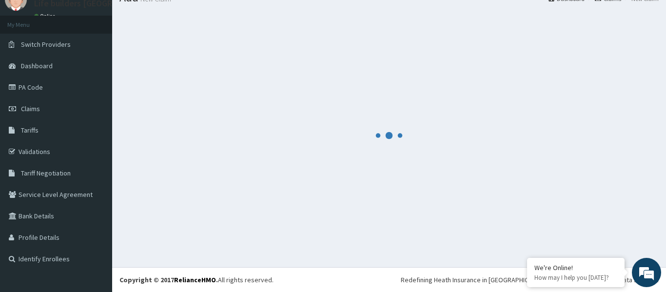
scroll to position [40, 0]
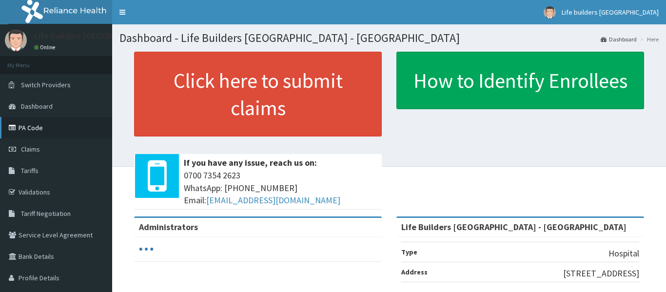
click at [32, 127] on link "PA Code" at bounding box center [56, 127] width 112 height 21
